Goal: Task Accomplishment & Management: Use online tool/utility

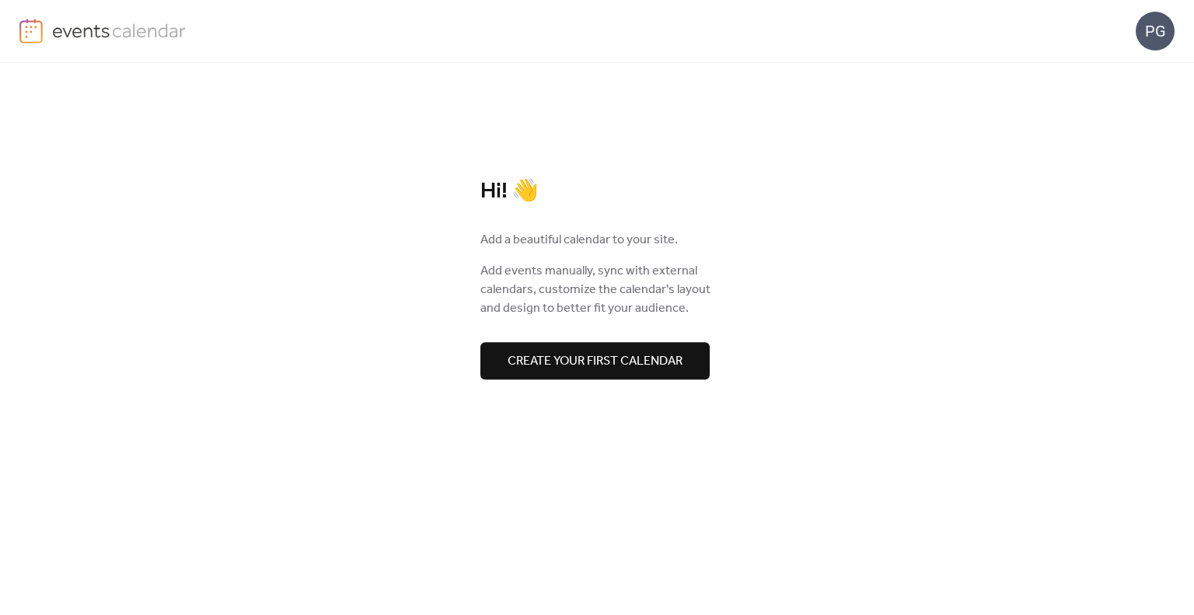
click at [1159, 37] on div "PG" at bounding box center [1154, 31] width 39 height 39
drag, startPoint x: 1138, startPoint y: 143, endPoint x: 1128, endPoint y: 147, distance: 11.6
click at [1128, 147] on span "Sign out" at bounding box center [1123, 138] width 45 height 19
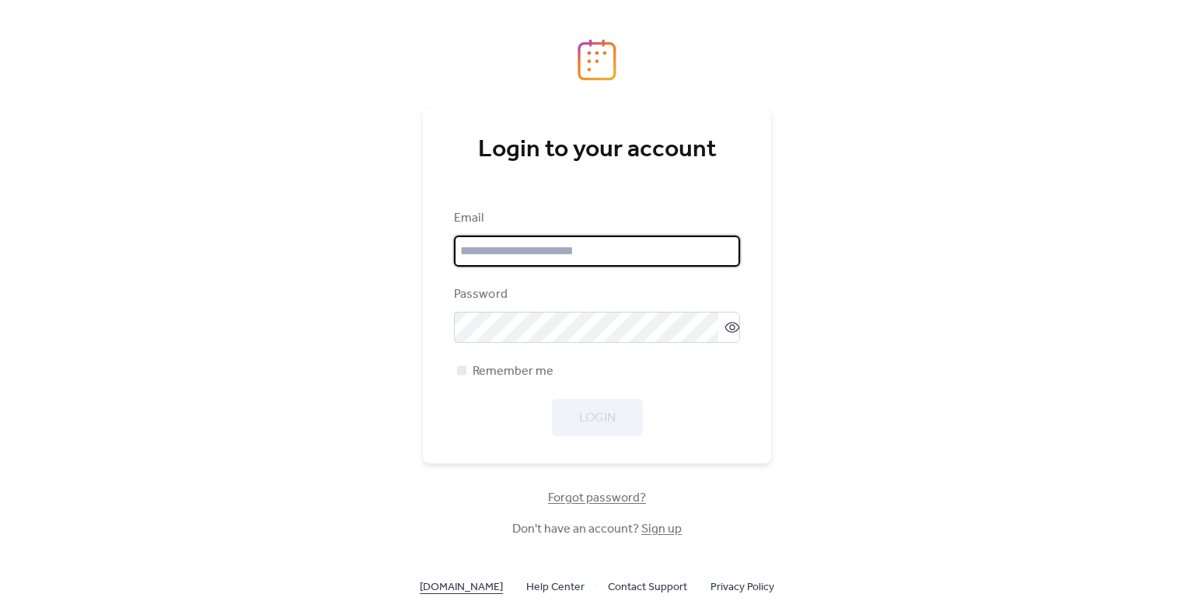
type input "**********"
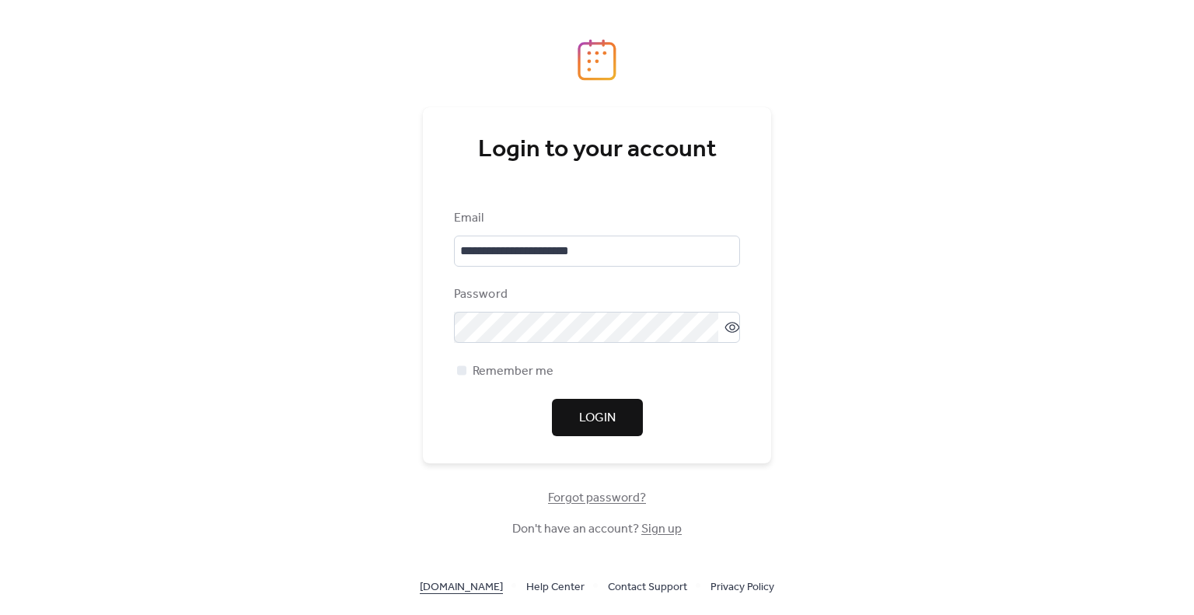
click at [485, 595] on link "[DOMAIN_NAME]" at bounding box center [461, 586] width 83 height 19
click at [521, 366] on span "Remember me" at bounding box center [512, 371] width 81 height 19
click at [597, 420] on span "Login" at bounding box center [597, 418] width 37 height 19
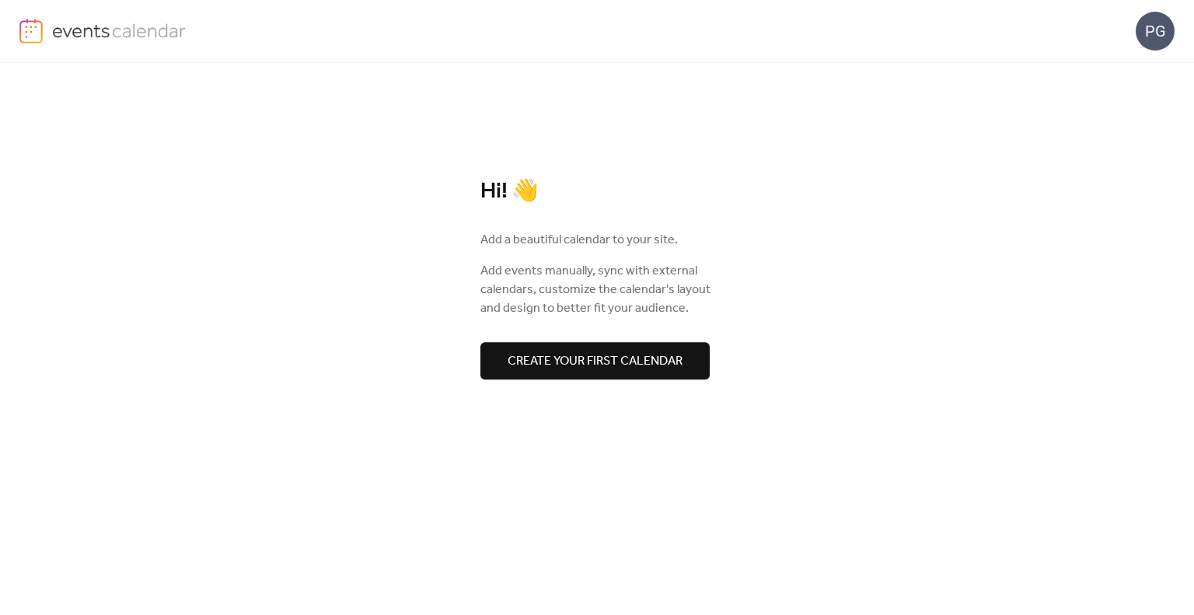
click at [585, 354] on span "Create your first calendar" at bounding box center [594, 361] width 175 height 19
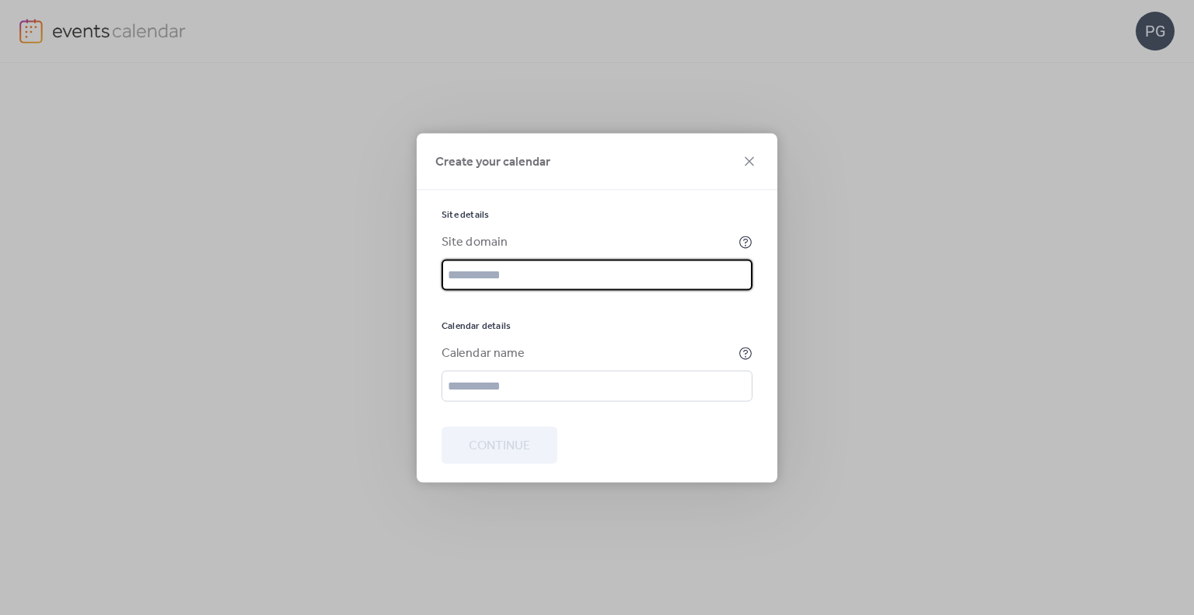
click at [514, 281] on input "text" at bounding box center [596, 274] width 311 height 31
type input "**********"
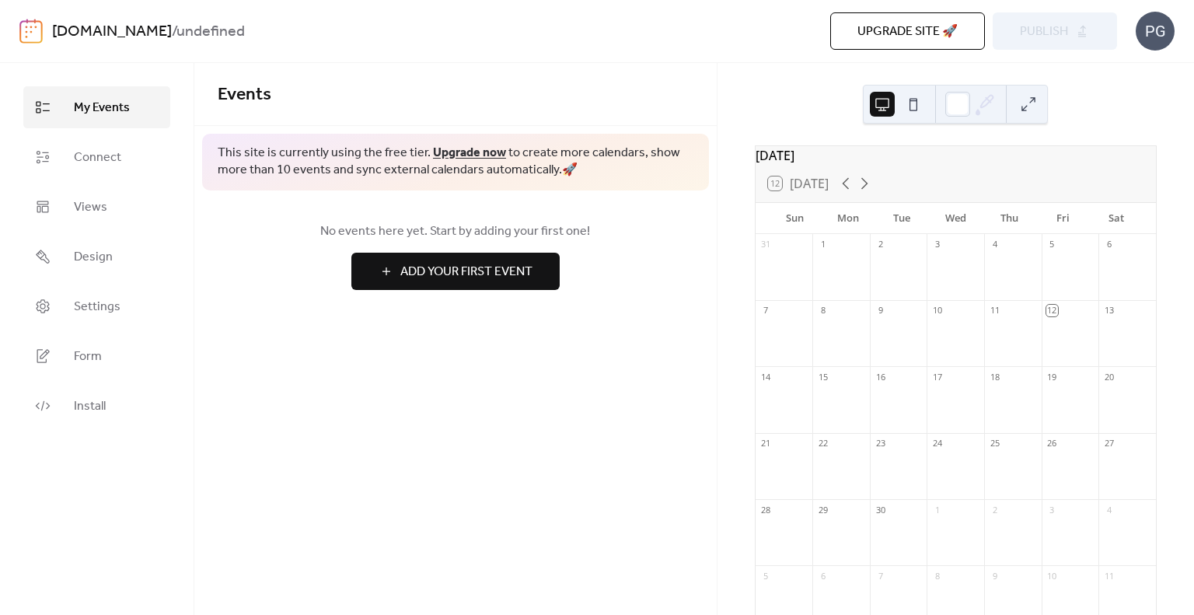
click at [1020, 108] on button at bounding box center [1028, 104] width 25 height 25
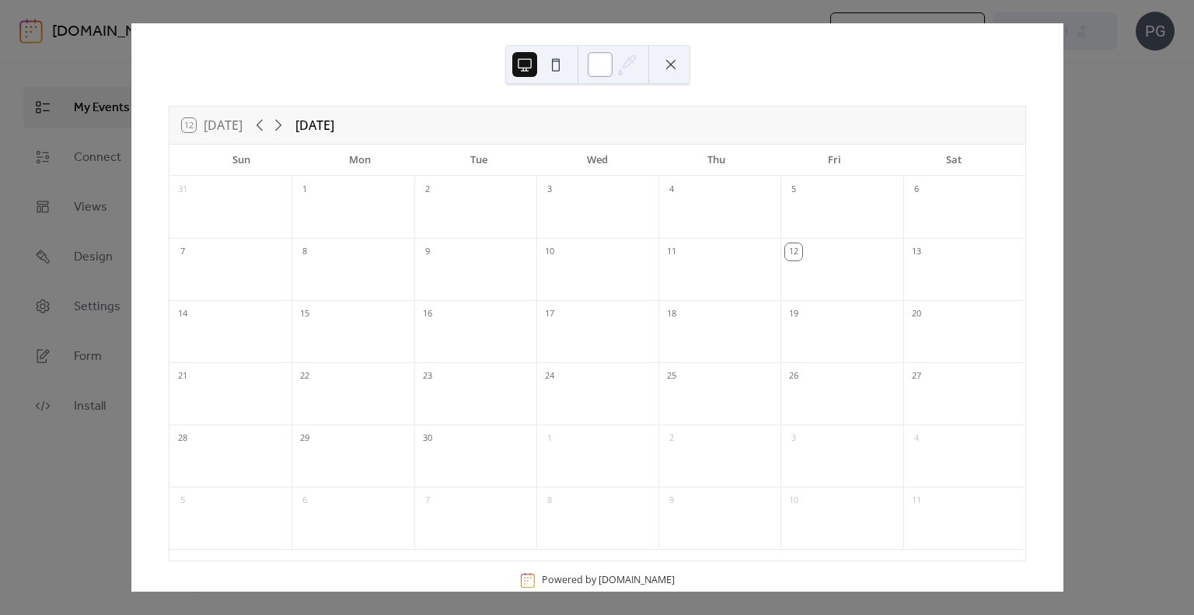
click at [608, 57] on div at bounding box center [599, 64] width 25 height 25
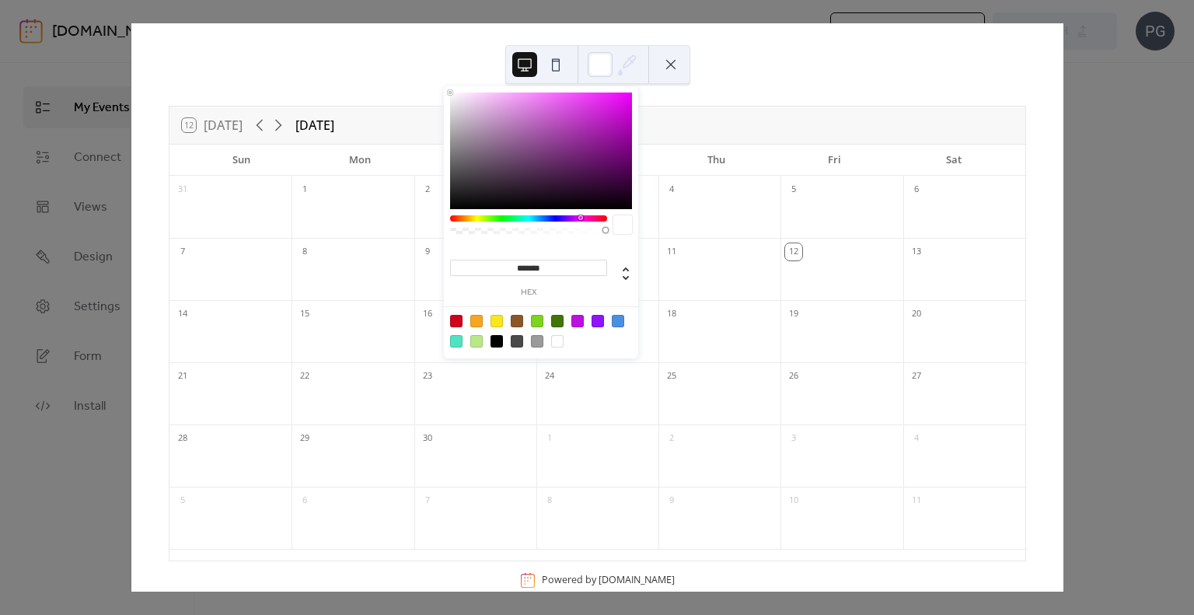
click at [580, 219] on div at bounding box center [528, 218] width 157 height 6
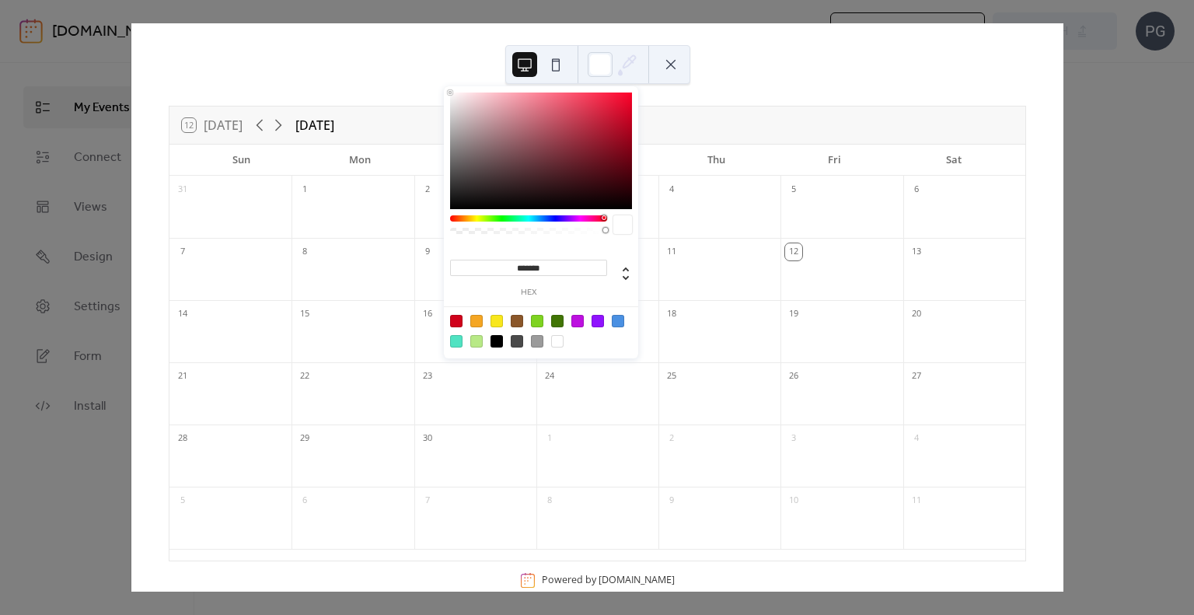
drag, startPoint x: 583, startPoint y: 219, endPoint x: 610, endPoint y: 201, distance: 32.5
click at [605, 216] on div at bounding box center [605, 217] width 5 height 5
click at [575, 123] on div at bounding box center [541, 150] width 182 height 117
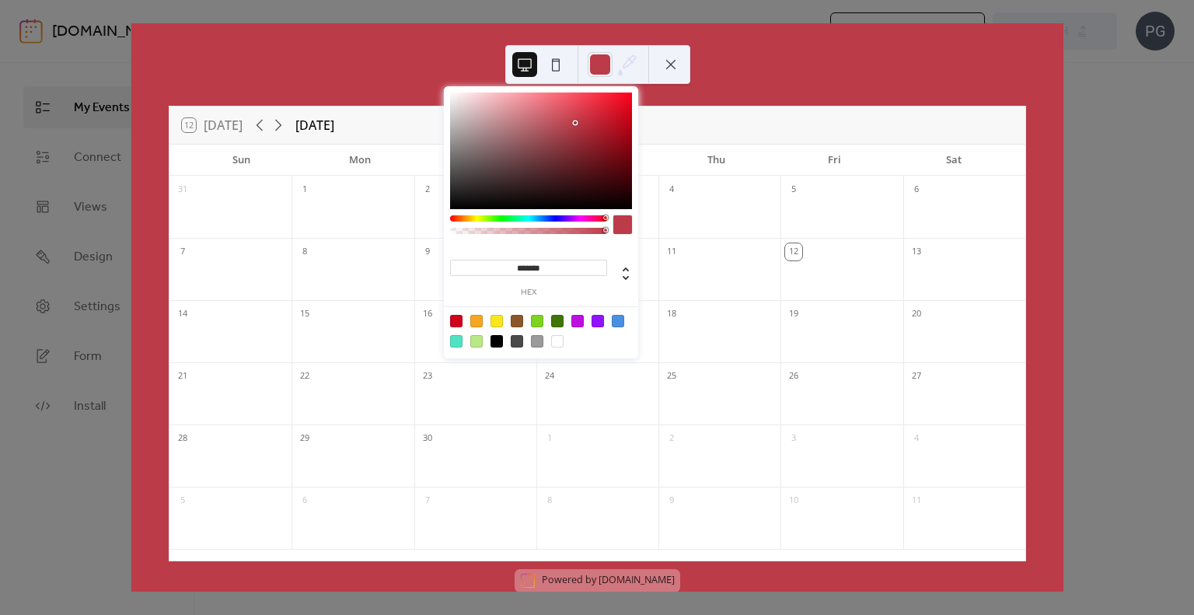
click at [568, 112] on div at bounding box center [541, 150] width 182 height 117
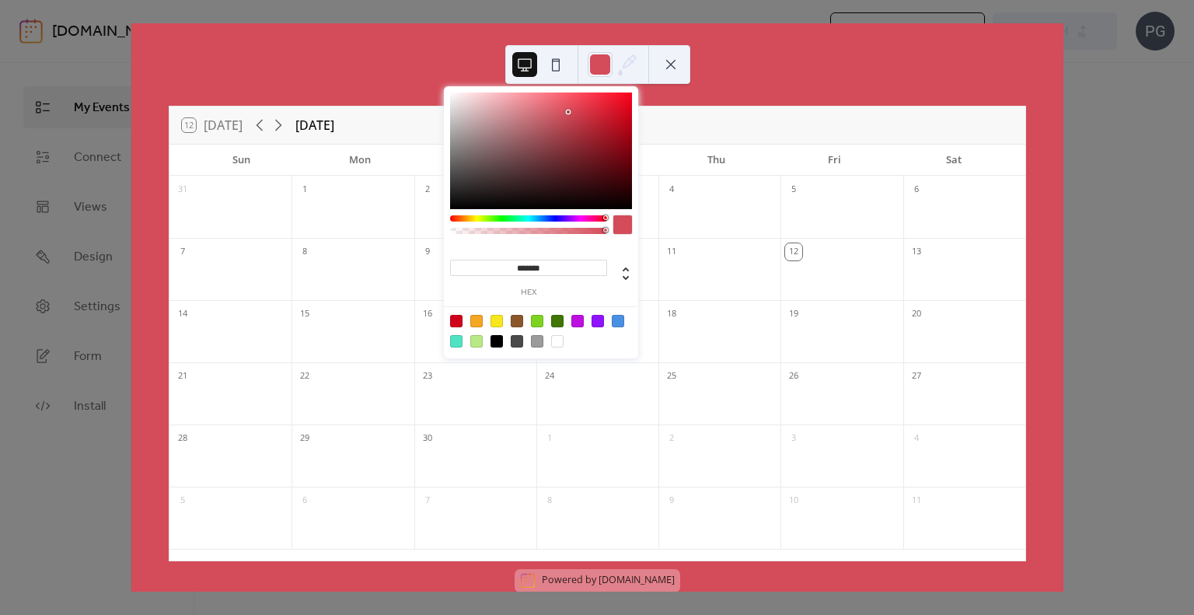
click at [553, 109] on div at bounding box center [541, 150] width 182 height 117
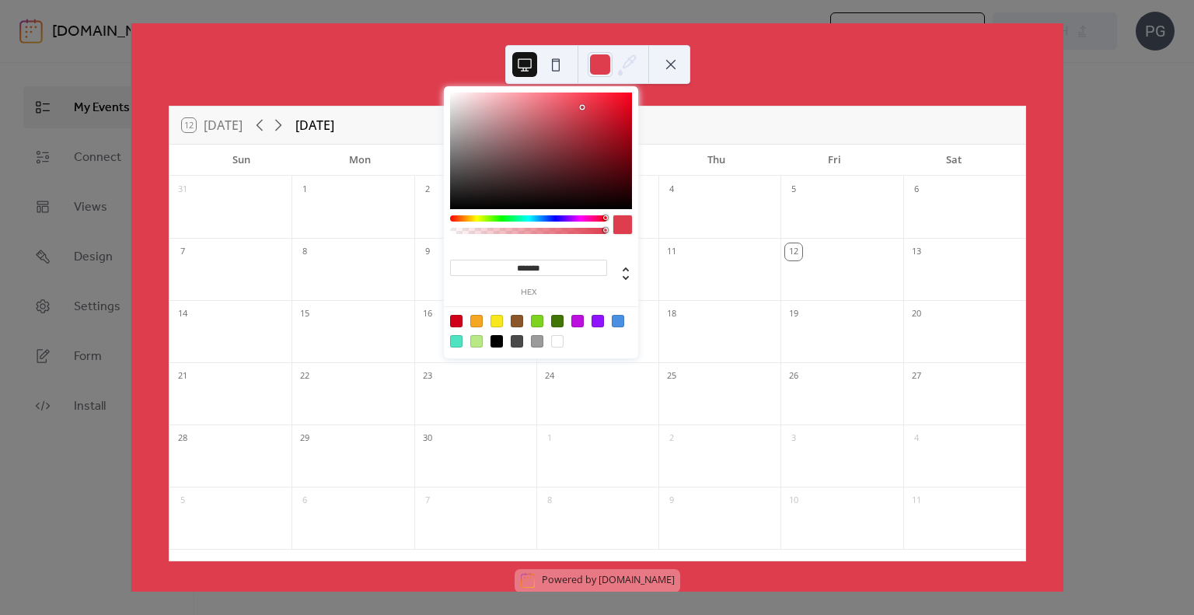
type input "*******"
click at [583, 106] on div at bounding box center [541, 150] width 182 height 117
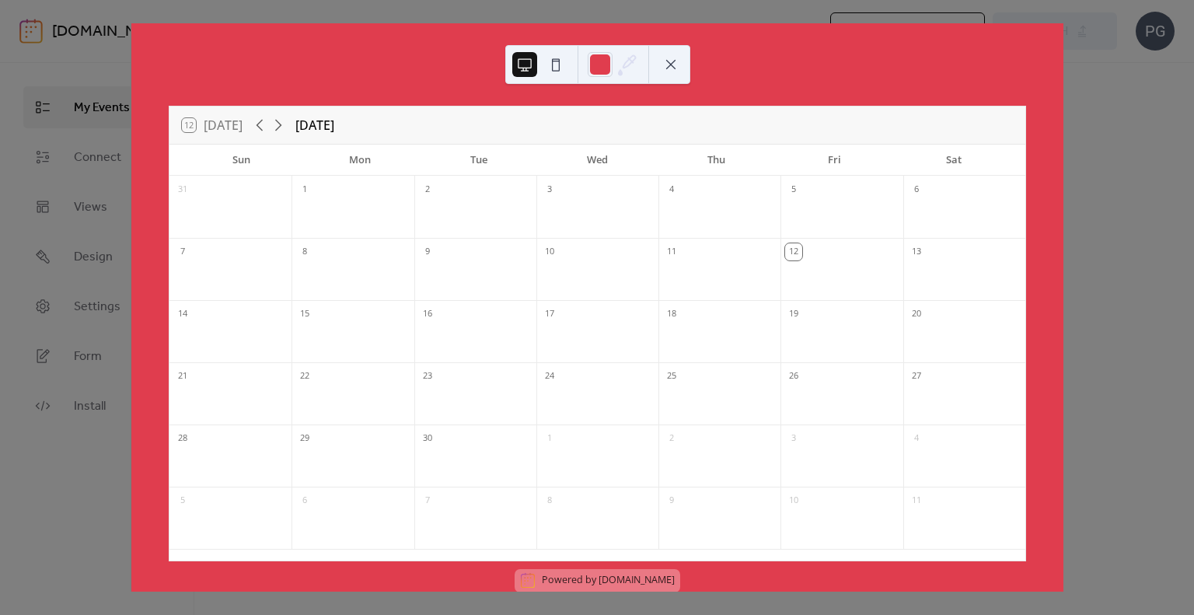
click at [755, 46] on div "12 Today September 2025 Sun Mon Tue Wed Thu Fri Sat 31 1 2 3 4 5 6 7 8 9 10 11 …" at bounding box center [597, 307] width 932 height 568
click at [551, 61] on button at bounding box center [555, 64] width 25 height 25
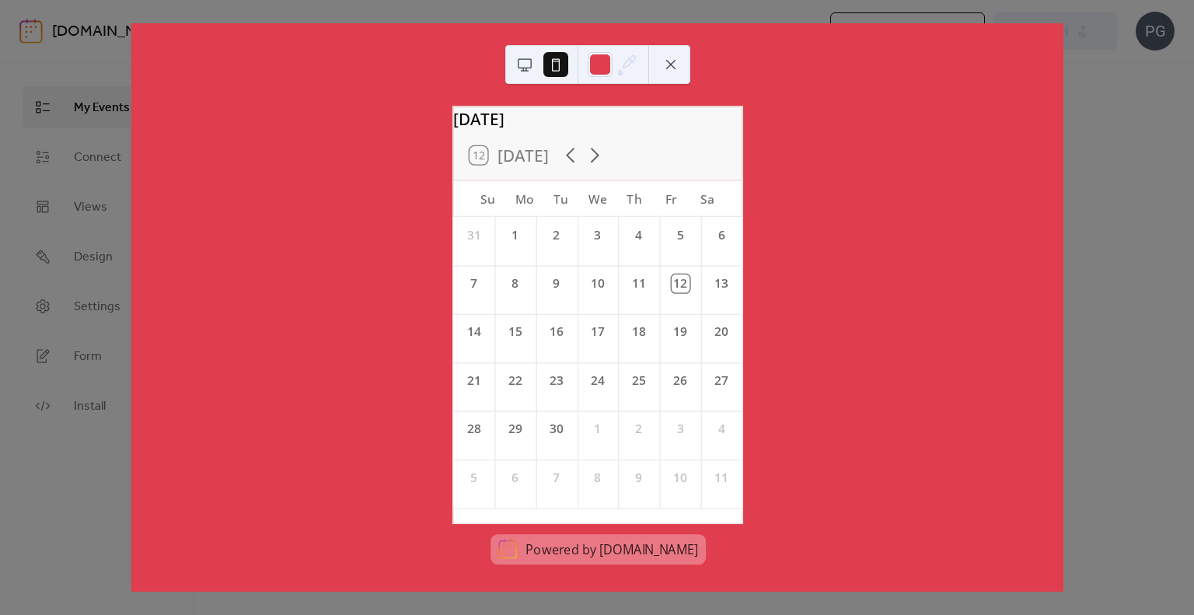
click at [519, 58] on button at bounding box center [524, 64] width 25 height 25
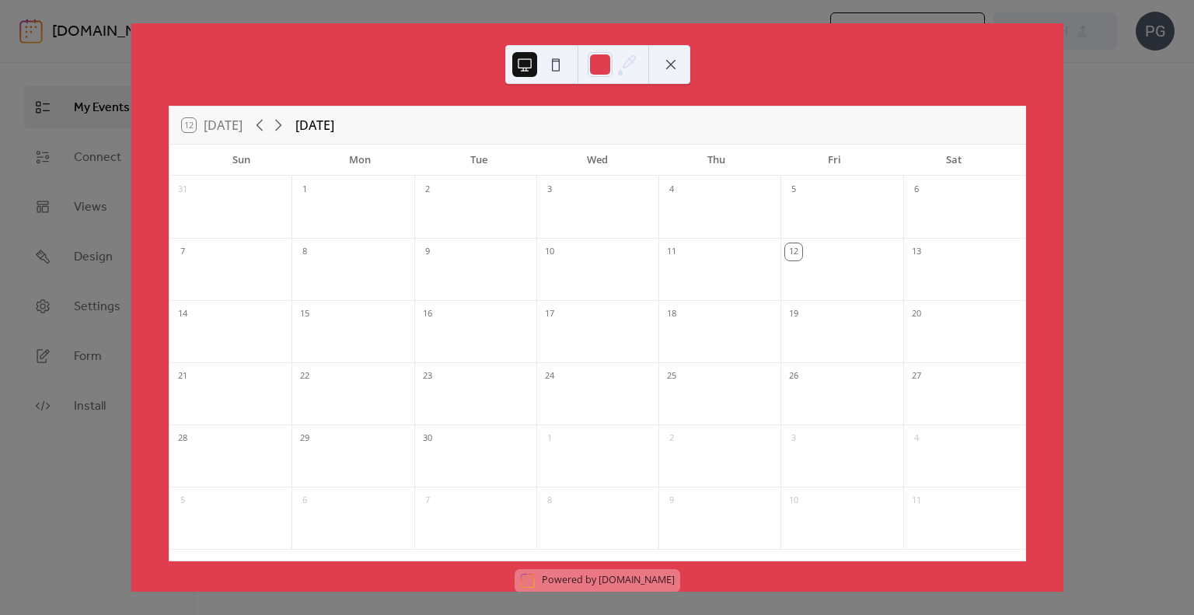
click at [1063, 76] on div "12 Today September 2025 Sun Mon Tue Wed Thu Fri Sat 31 1 2 3 4 5 6 7 8 9 10 11 …" at bounding box center [597, 307] width 933 height 568
click at [659, 70] on button at bounding box center [670, 64] width 25 height 25
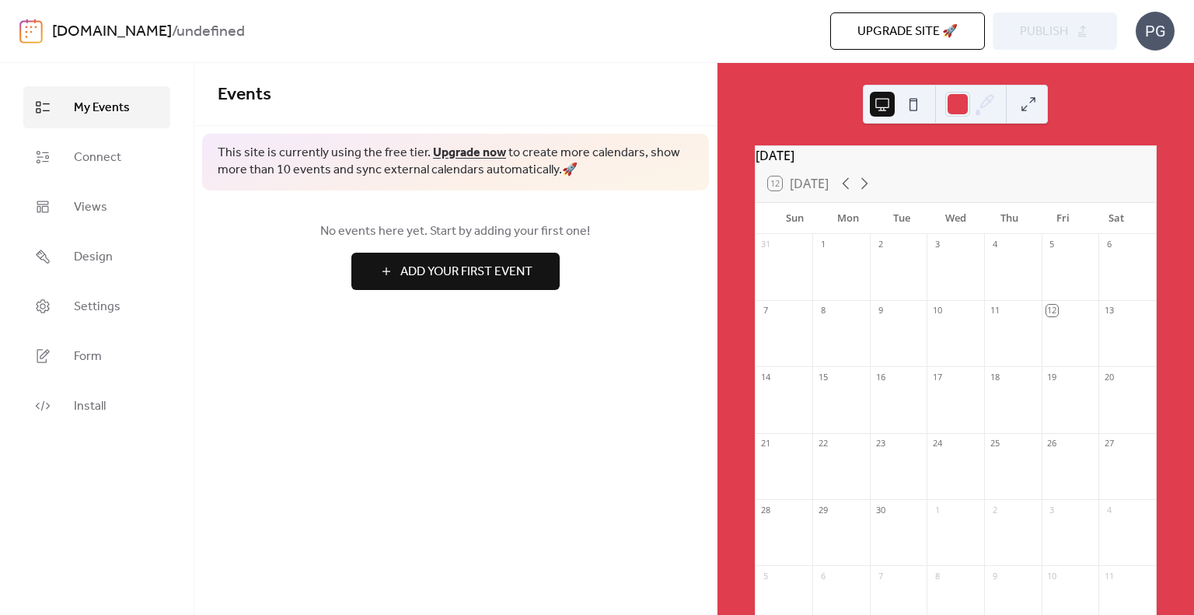
click at [459, 274] on span "Add Your First Event" at bounding box center [466, 272] width 132 height 19
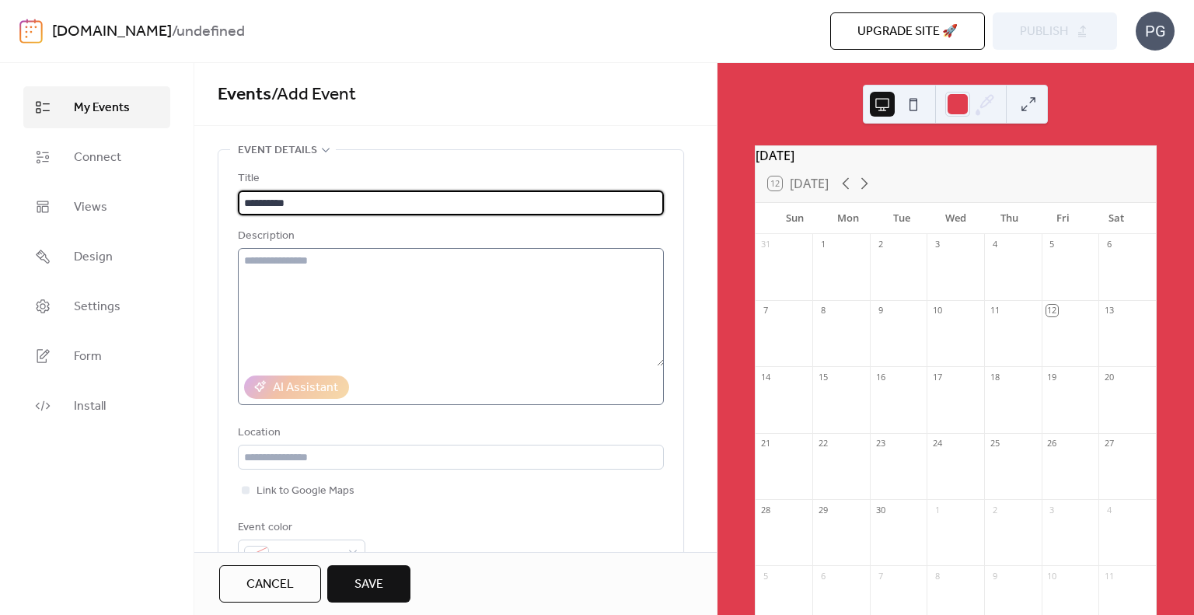
type input "**********"
click at [378, 263] on textarea at bounding box center [451, 307] width 426 height 118
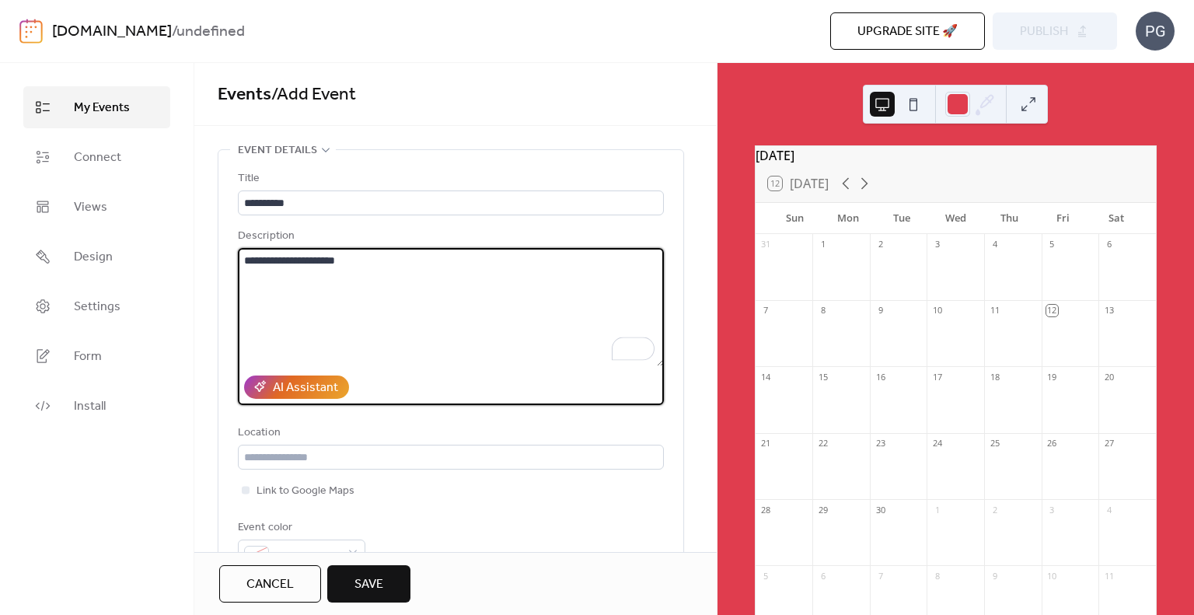
scroll to position [78, 0]
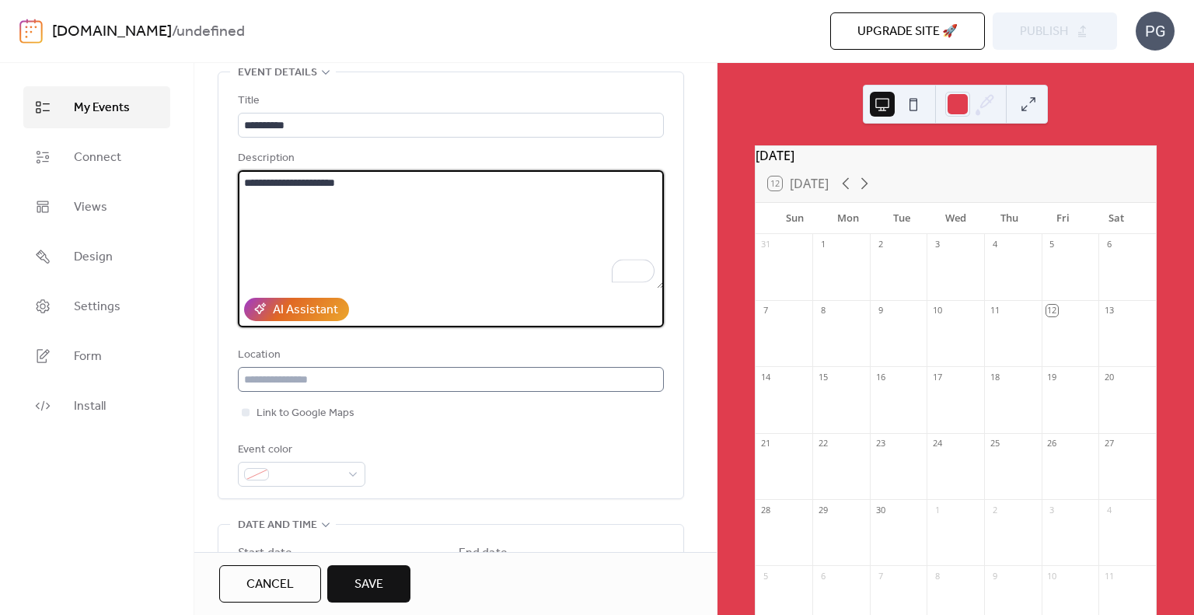
type textarea "**********"
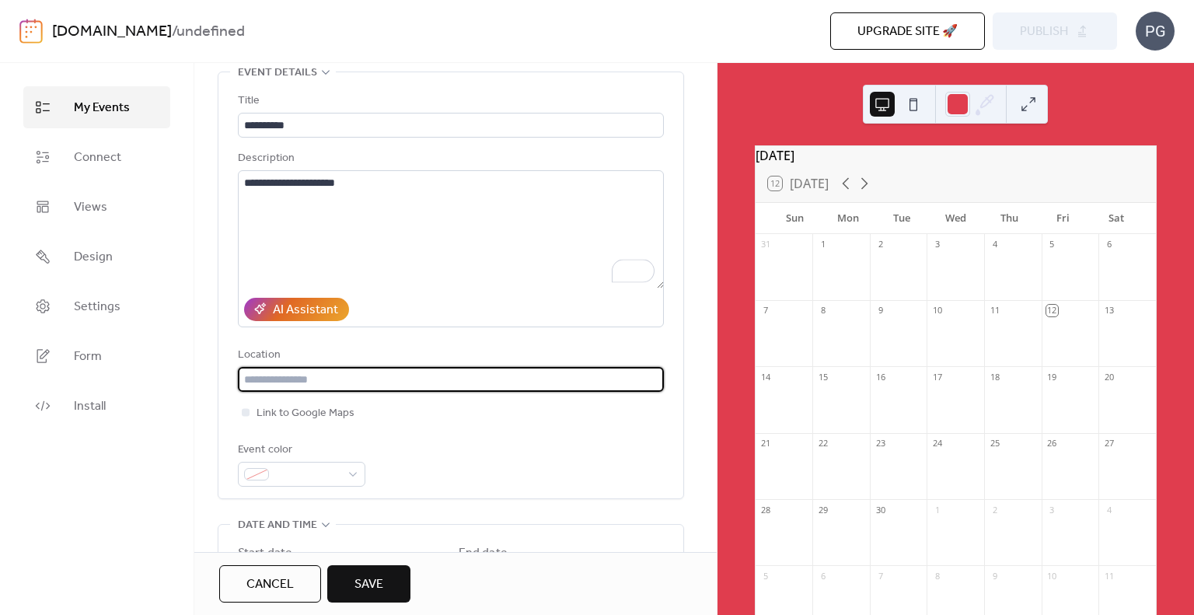
click at [465, 373] on input "text" at bounding box center [451, 379] width 426 height 25
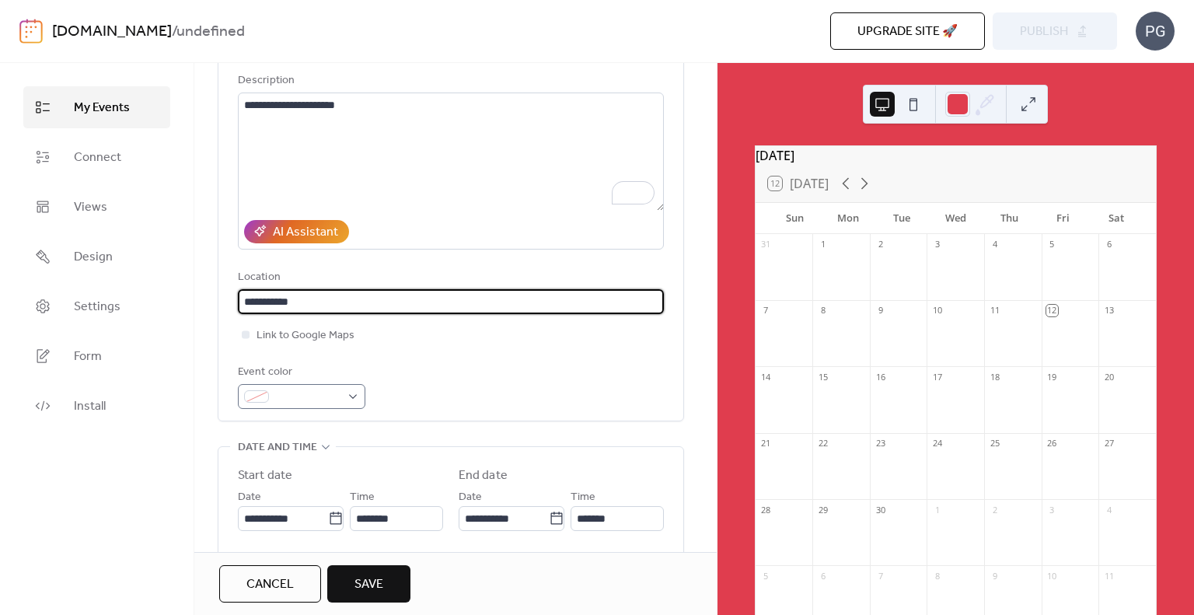
type input "**********"
click at [312, 396] on span at bounding box center [307, 397] width 65 height 19
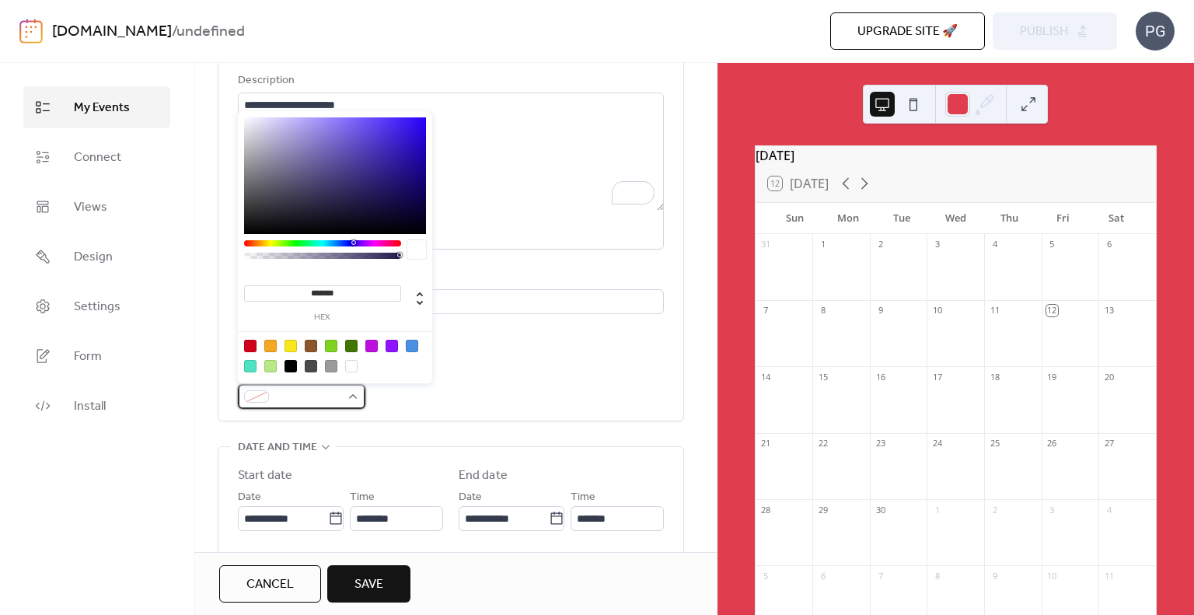
scroll to position [0, 0]
click at [410, 348] on div at bounding box center [412, 346] width 12 height 12
type input "*******"
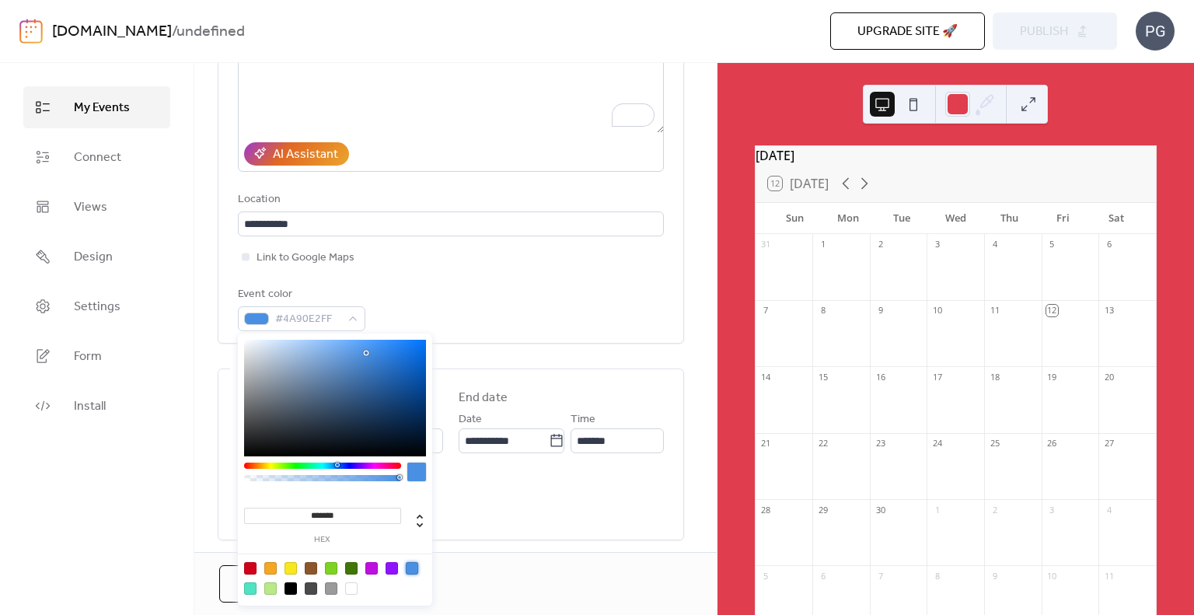
scroll to position [311, 0]
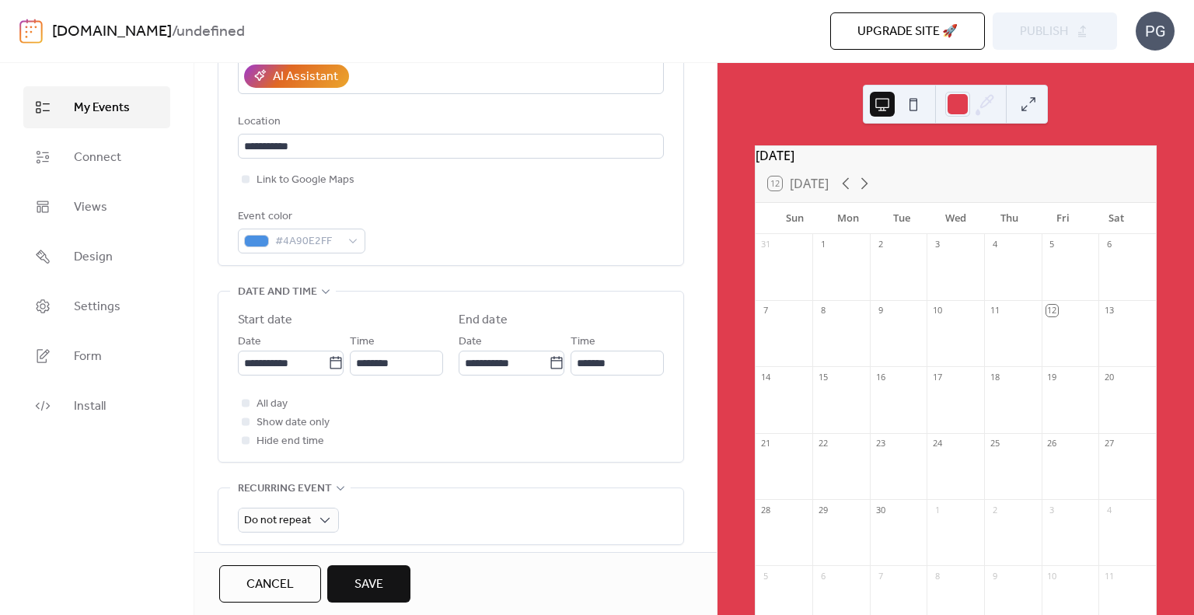
click at [493, 391] on div "**********" at bounding box center [451, 380] width 426 height 139
click at [339, 585] on button "Save" at bounding box center [368, 583] width 83 height 37
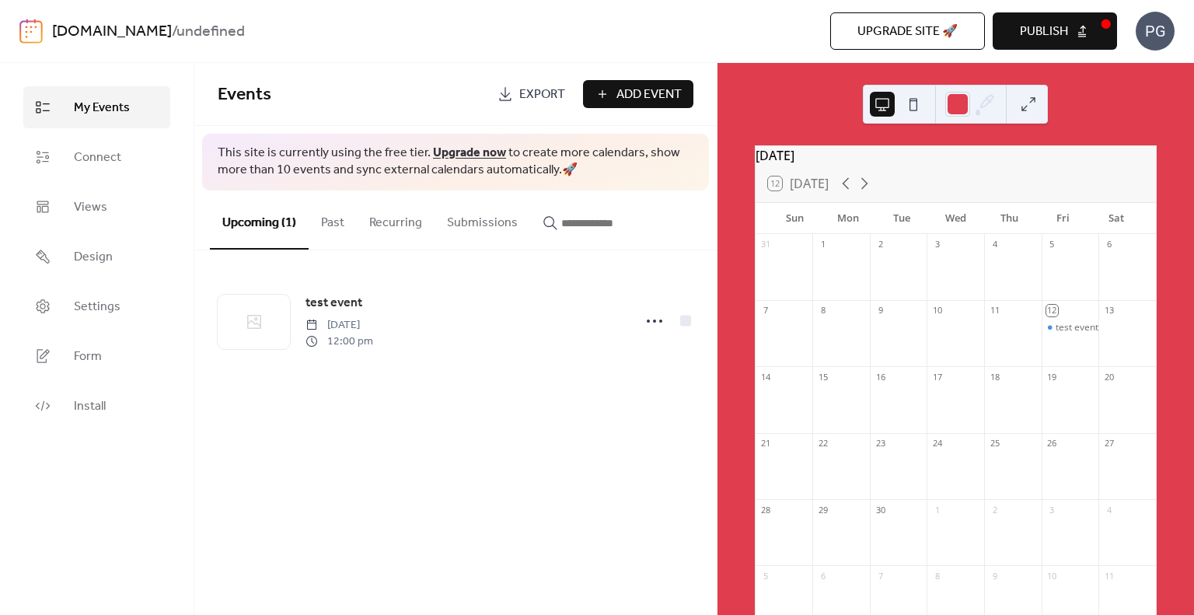
click at [1057, 347] on div "test event" at bounding box center [1070, 341] width 58 height 40
click at [83, 369] on link "Form" at bounding box center [96, 356] width 147 height 42
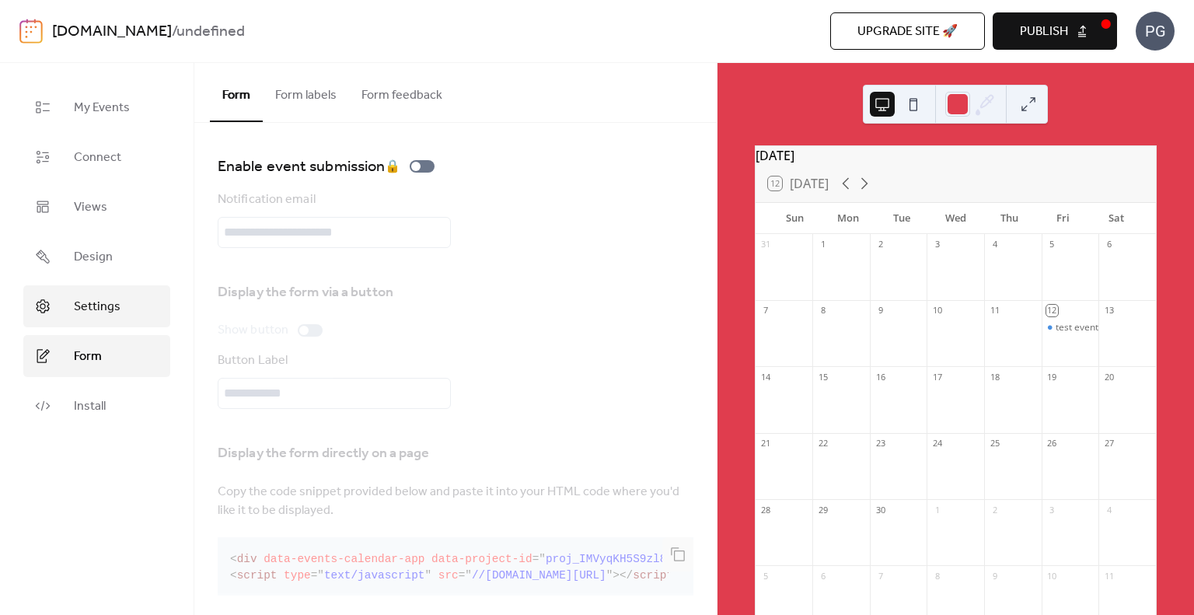
click at [90, 316] on span "Settings" at bounding box center [97, 307] width 47 height 19
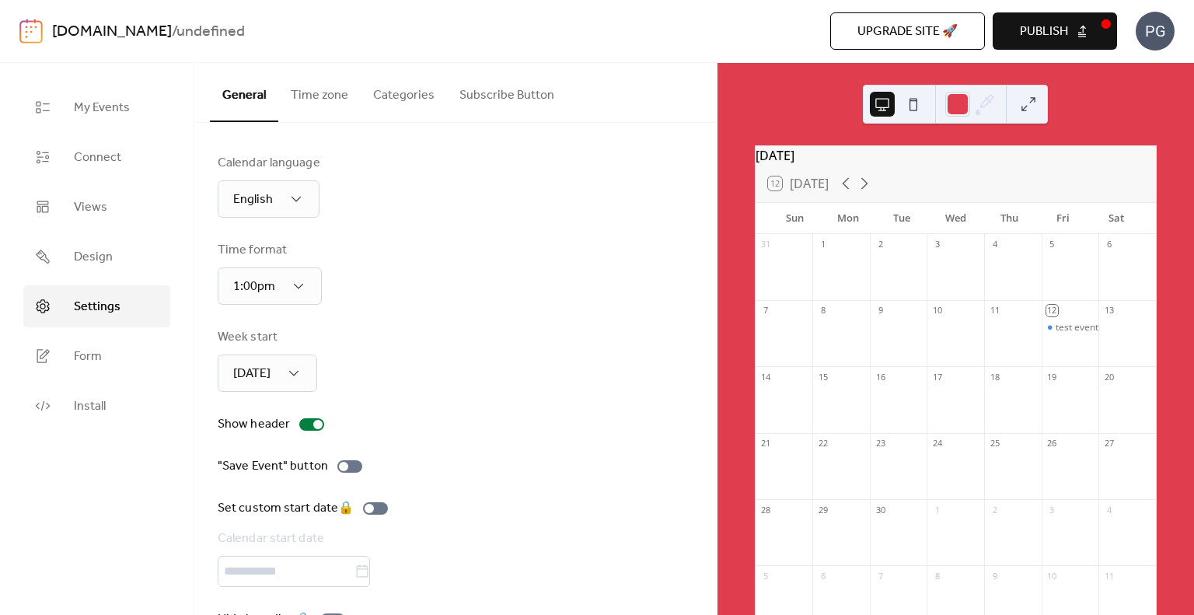
click at [497, 108] on button "Subscribe Button" at bounding box center [507, 92] width 120 height 58
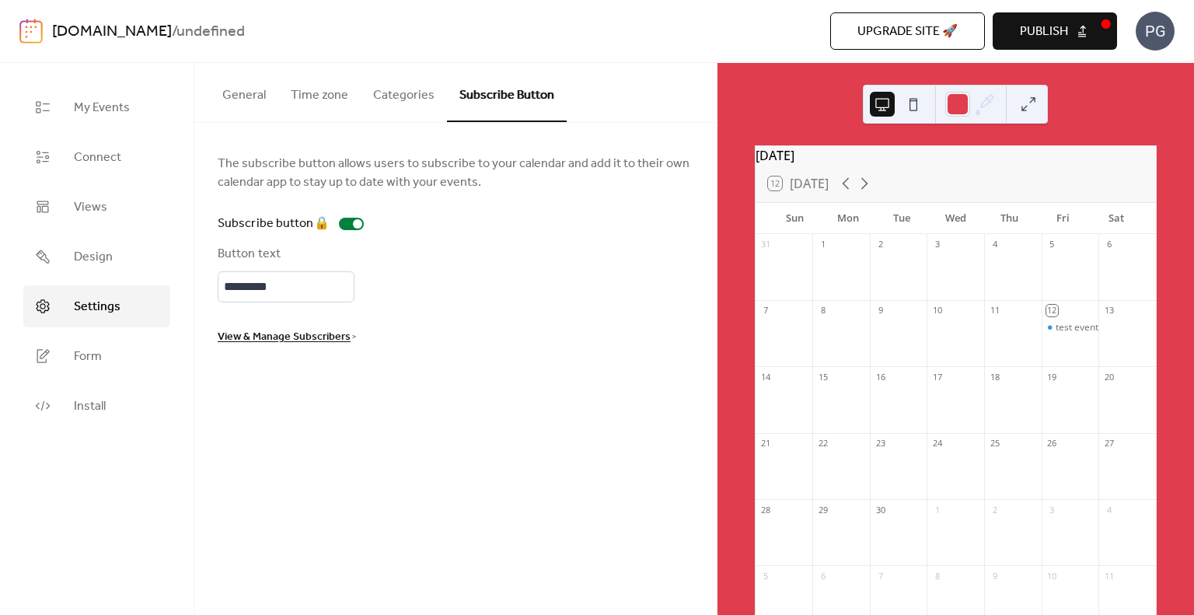
click at [244, 91] on button "General" at bounding box center [244, 92] width 68 height 58
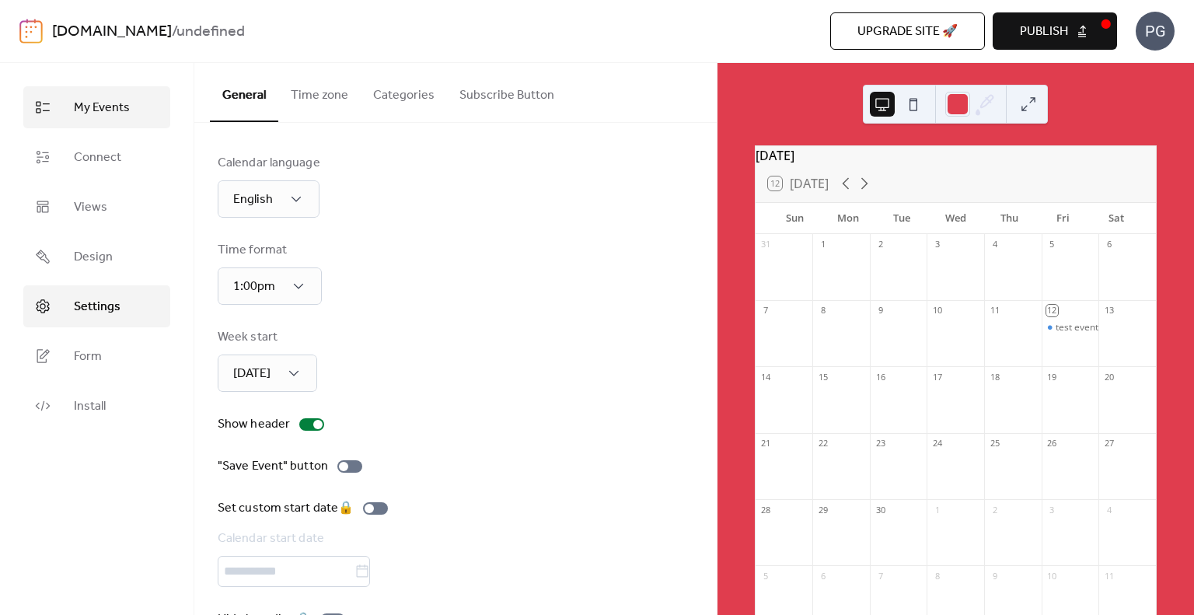
click at [152, 94] on link "My Events" at bounding box center [96, 107] width 147 height 42
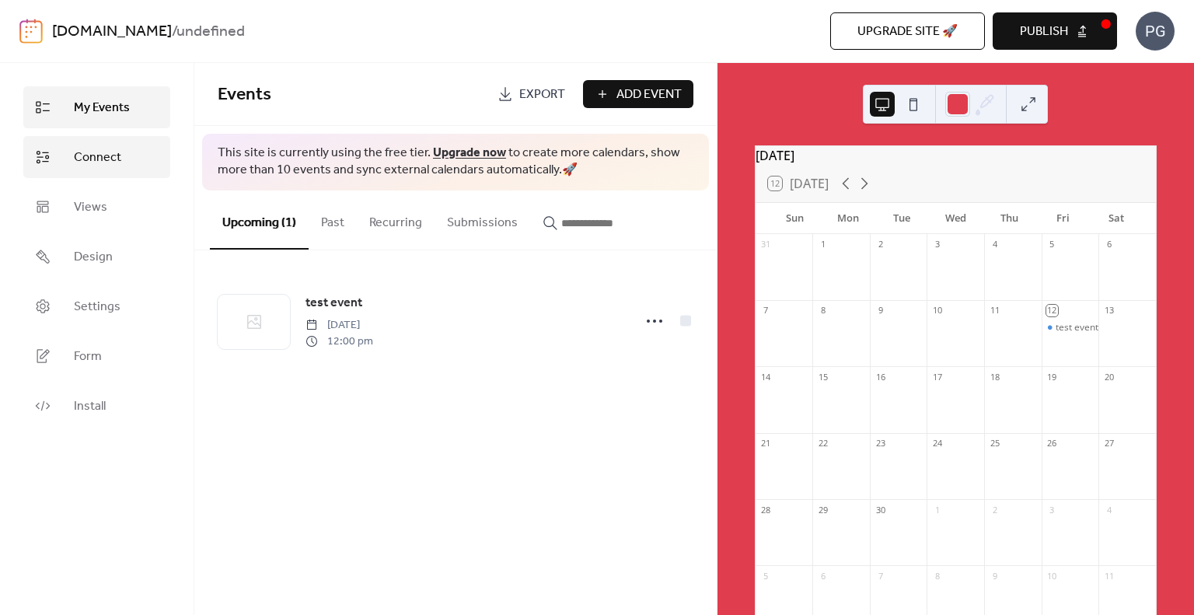
click at [120, 173] on link "Connect" at bounding box center [96, 157] width 147 height 42
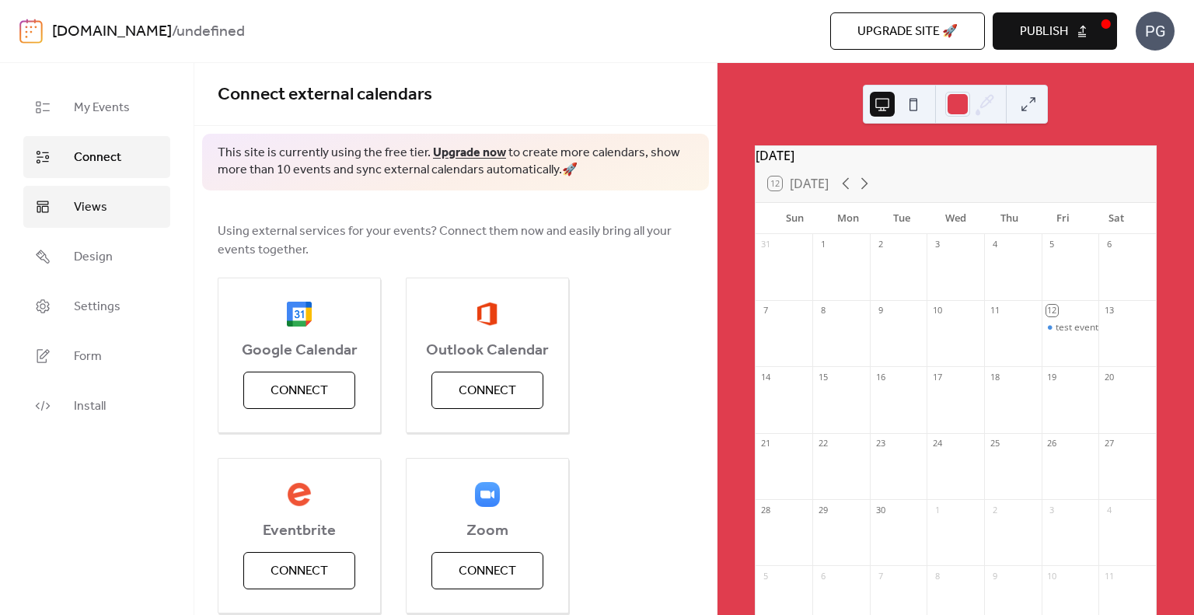
click at [64, 192] on link "Views" at bounding box center [96, 207] width 147 height 42
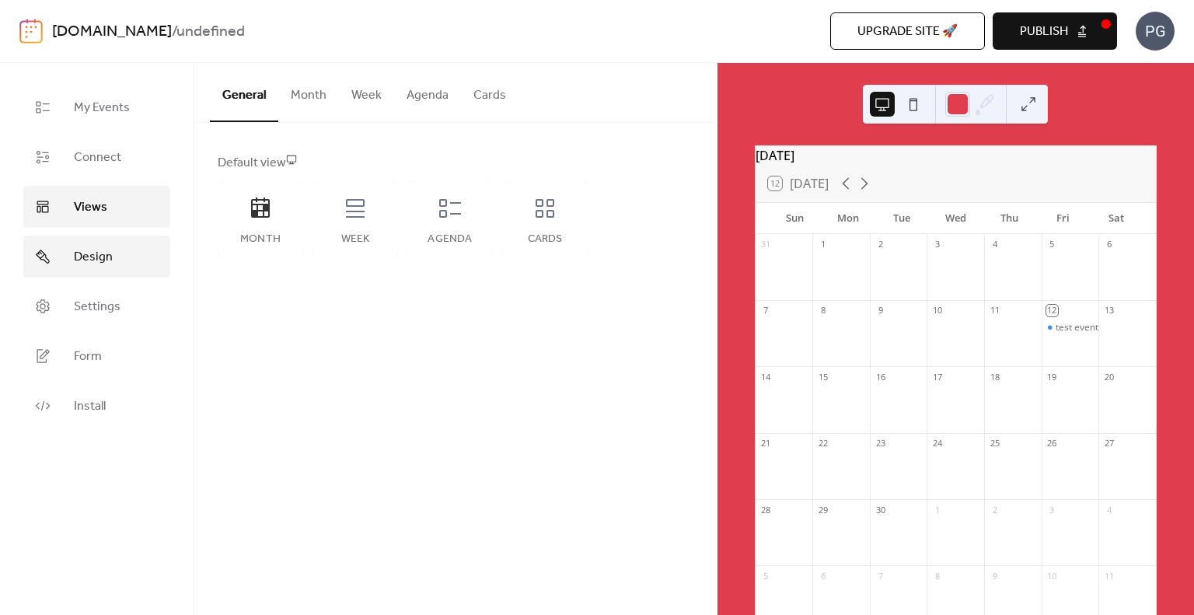
click at [77, 257] on span "Design" at bounding box center [93, 257] width 39 height 19
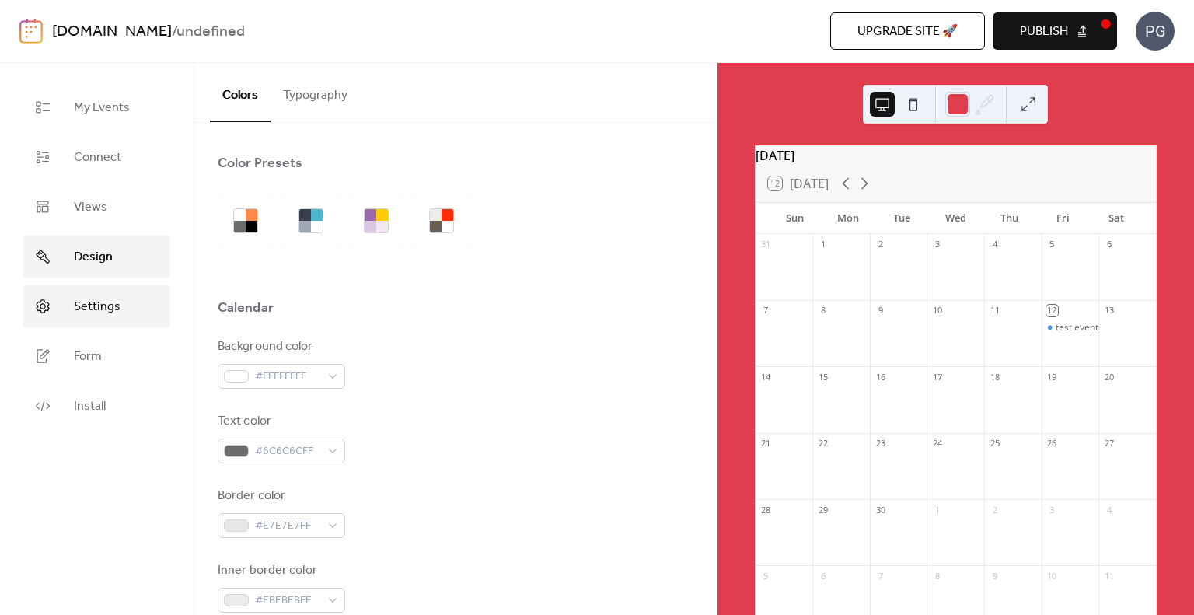
click at [77, 291] on link "Settings" at bounding box center [96, 306] width 147 height 42
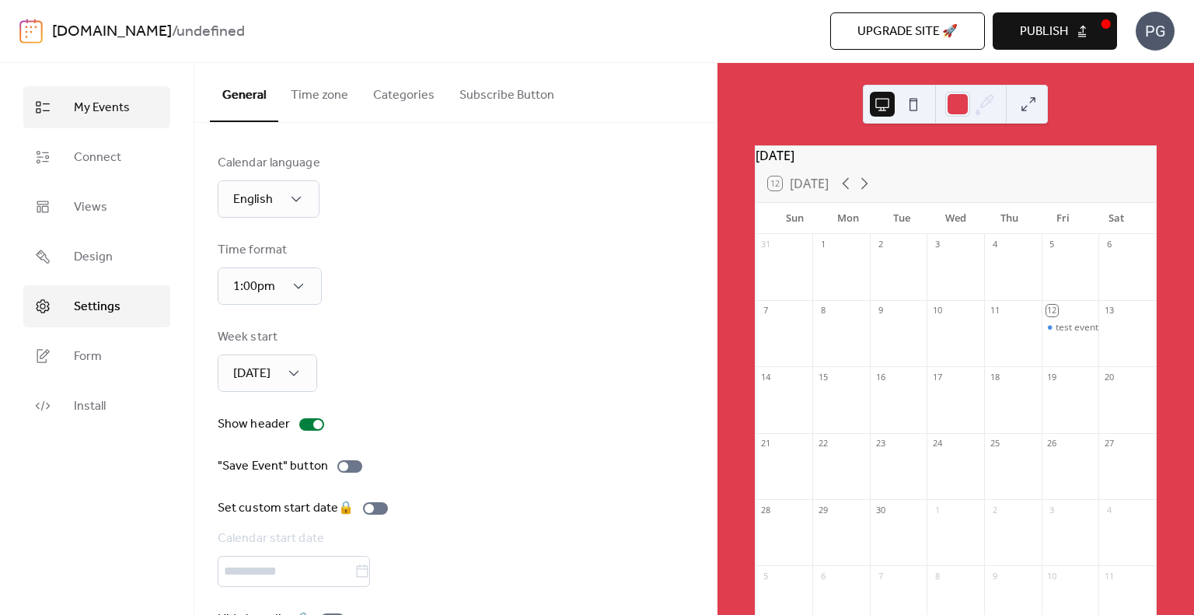
click at [117, 120] on link "My Events" at bounding box center [96, 107] width 147 height 42
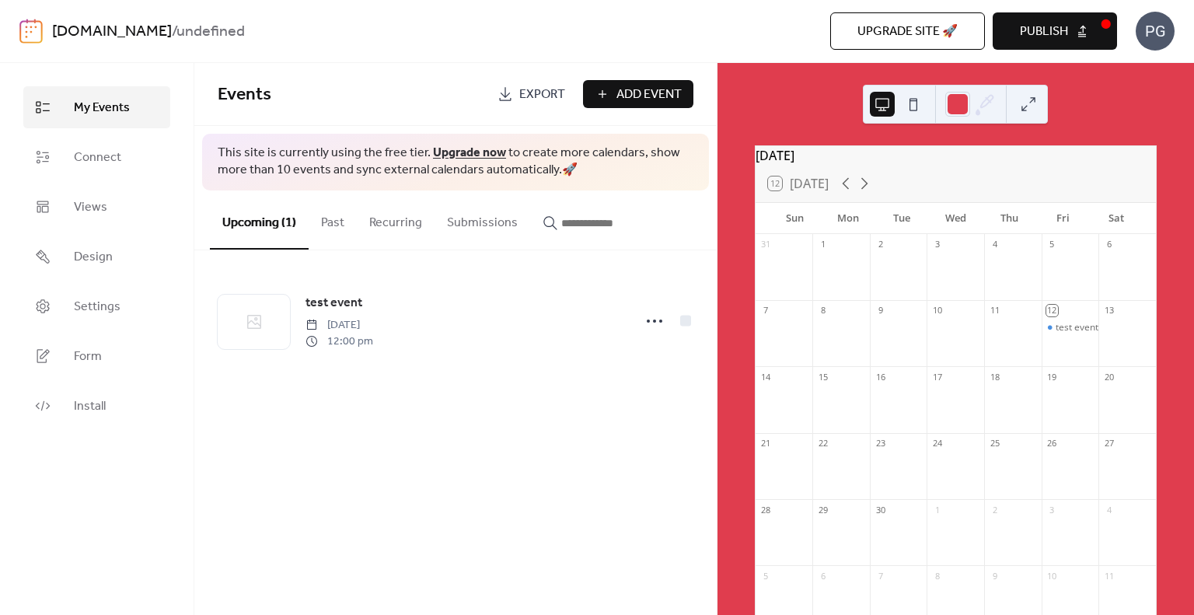
click at [1072, 29] on button "Publish" at bounding box center [1054, 30] width 124 height 37
click at [1066, 37] on div "Upgrade site 🚀 Preview Publish" at bounding box center [829, 30] width 575 height 37
click at [159, 37] on link "paigestestsite.com" at bounding box center [112, 32] width 120 height 30
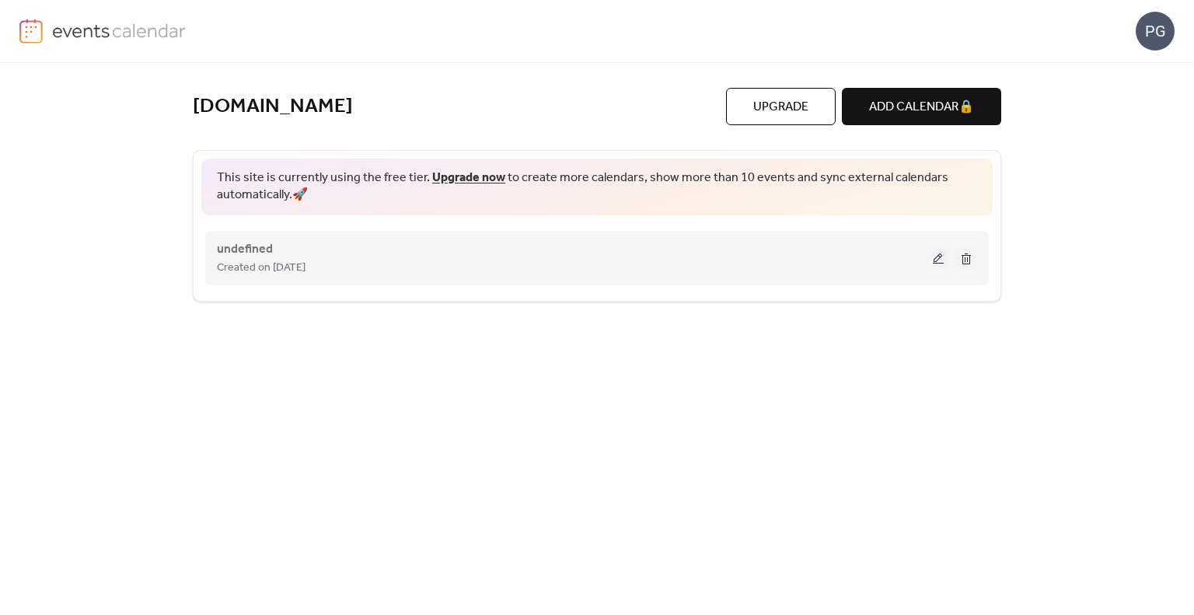
click at [448, 256] on div "undefined Created on 12-Sep-2025" at bounding box center [572, 257] width 710 height 37
click at [370, 264] on div "Created on 12-Sep-2025" at bounding box center [572, 267] width 710 height 19
click at [305, 259] on span "Created on 12-Sep-2025" at bounding box center [261, 268] width 89 height 19
click at [256, 248] on span "undefined" at bounding box center [245, 249] width 56 height 19
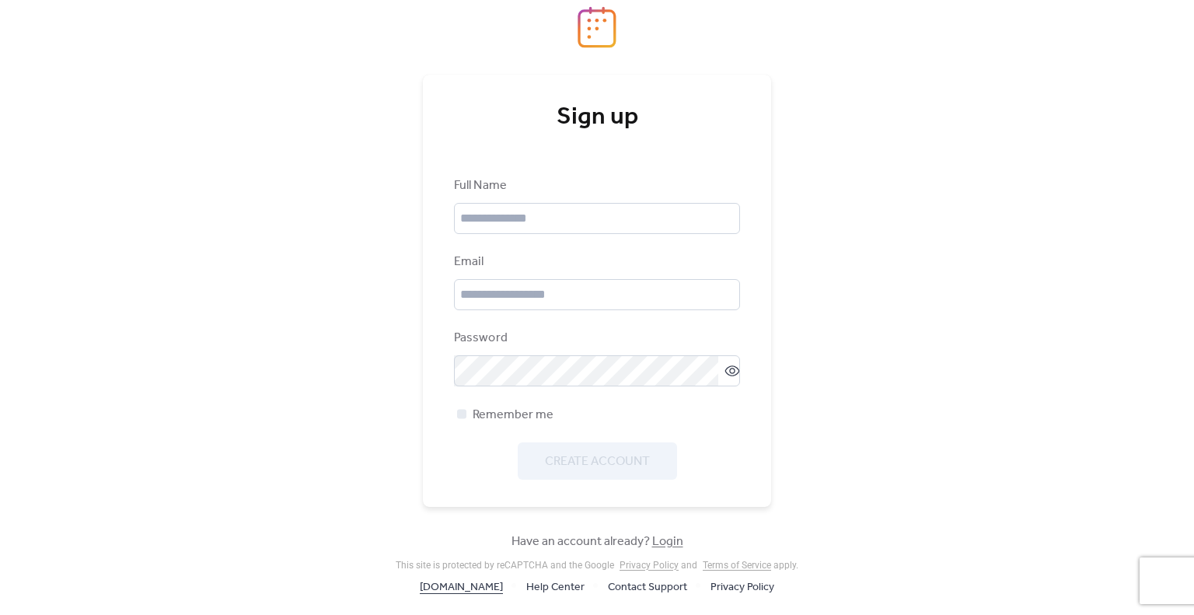
click at [472, 589] on link "[DOMAIN_NAME]" at bounding box center [461, 586] width 83 height 19
